Goal: Information Seeking & Learning: Learn about a topic

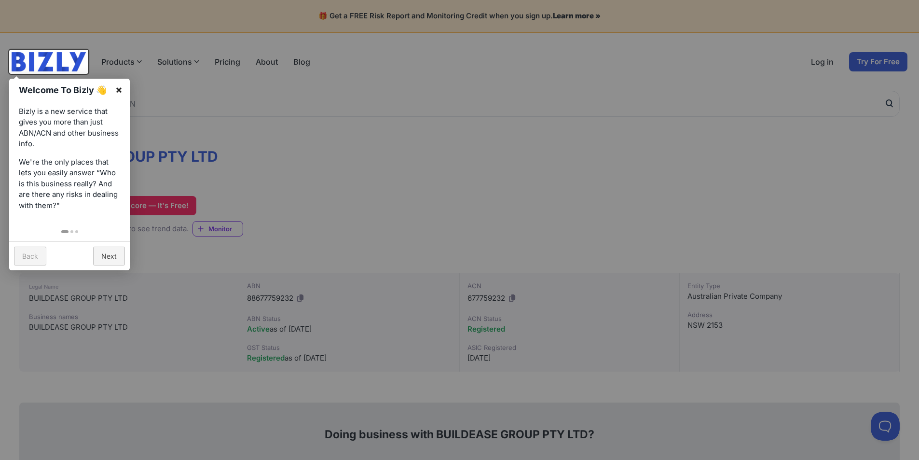
click at [122, 86] on link "×" at bounding box center [119, 90] width 22 height 22
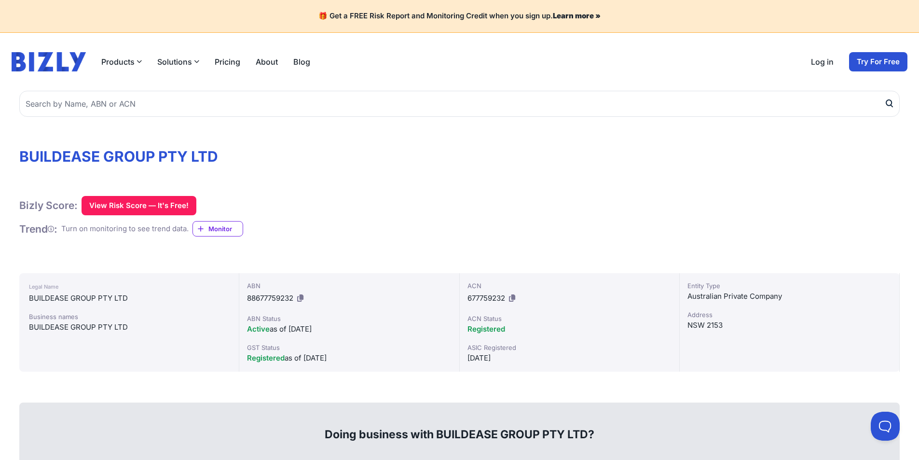
click at [91, 328] on div "BUILDEASE GROUP PTY LTD" at bounding box center [129, 327] width 200 height 12
click at [274, 300] on span "88677759232" at bounding box center [270, 297] width 46 height 9
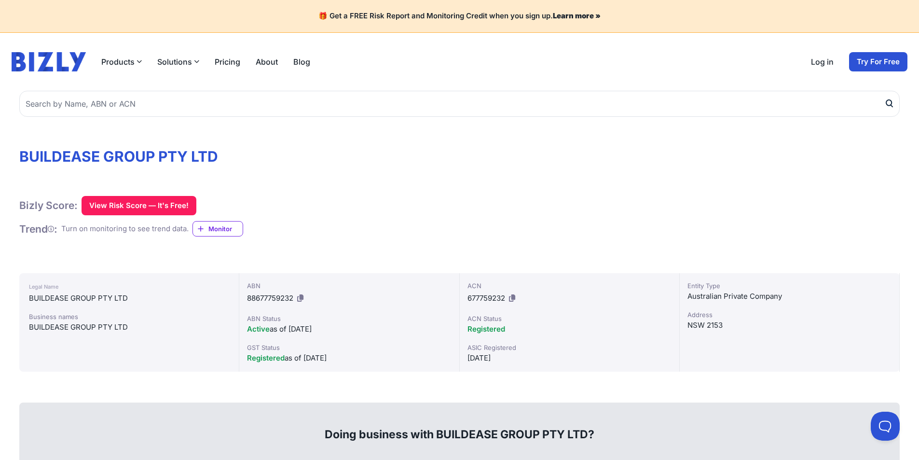
click at [321, 361] on div "Registered as of [DATE]" at bounding box center [349, 358] width 204 height 12
